Goal: Learn about a topic

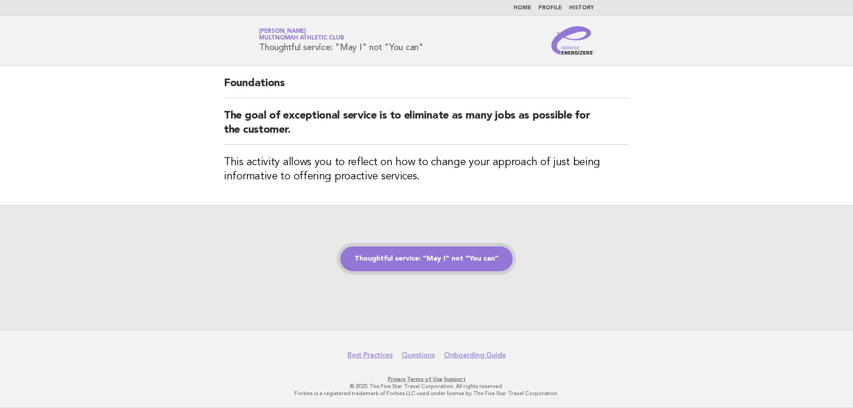
click at [389, 257] on link "Thoughtful service: "May I" not "You can"" at bounding box center [426, 258] width 172 height 25
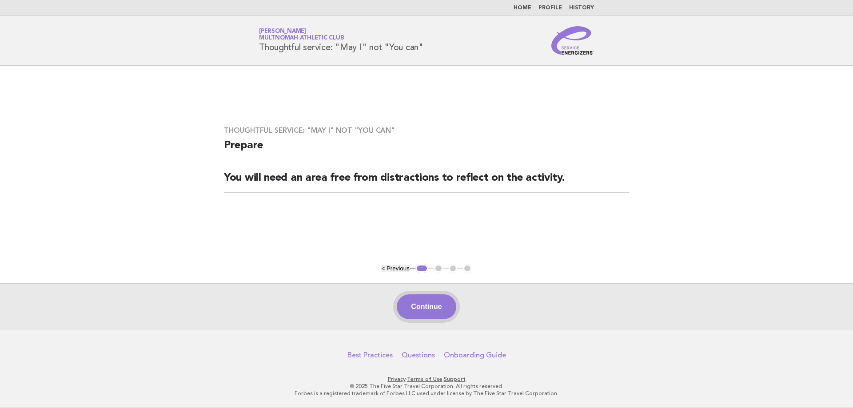
click at [435, 303] on button "Continue" at bounding box center [426, 306] width 59 height 25
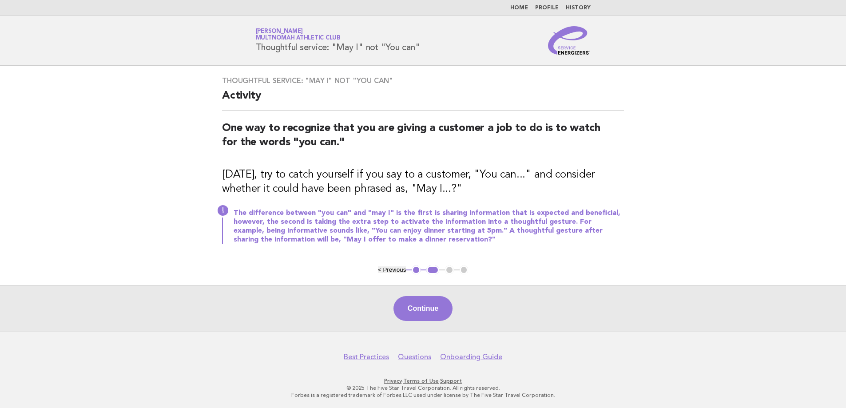
drag, startPoint x: 427, startPoint y: 306, endPoint x: 544, endPoint y: 308, distance: 116.8
click at [544, 308] on div "Continue" at bounding box center [423, 308] width 846 height 47
click at [440, 311] on button "Continue" at bounding box center [422, 308] width 59 height 25
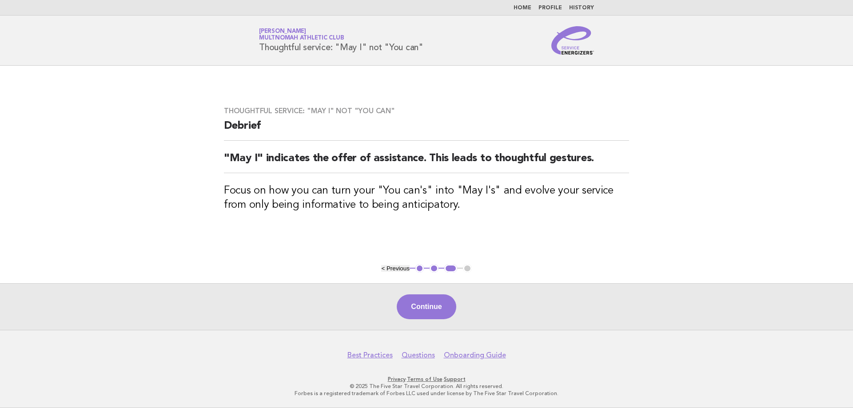
click at [428, 290] on div "Continue" at bounding box center [426, 306] width 853 height 47
click at [424, 300] on button "Continue" at bounding box center [426, 306] width 59 height 25
